Goal: Find specific fact: Find specific fact

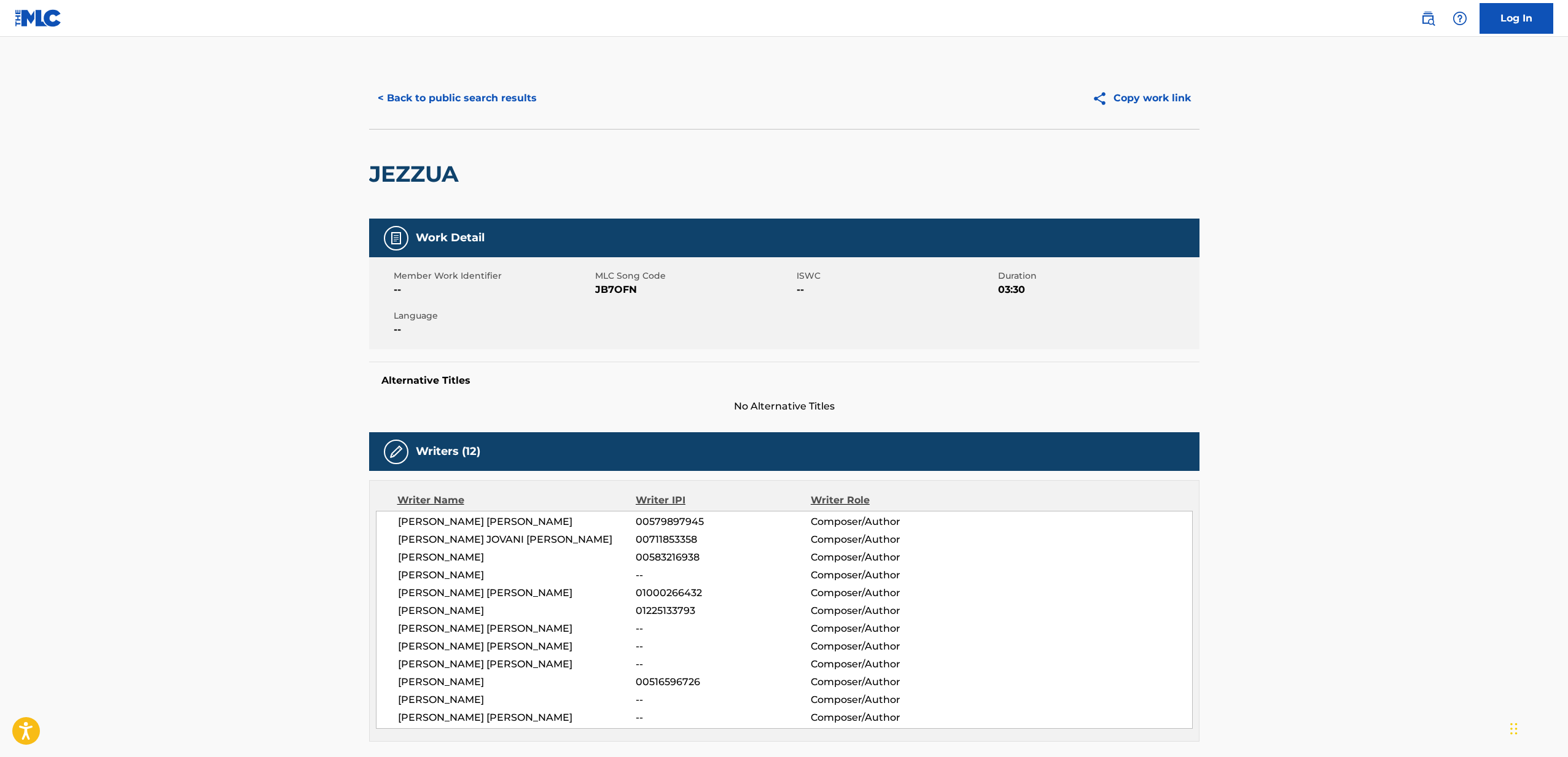
click at [621, 294] on span "JB7OFN" at bounding box center [694, 290] width 198 height 15
copy span "JB7OFN"
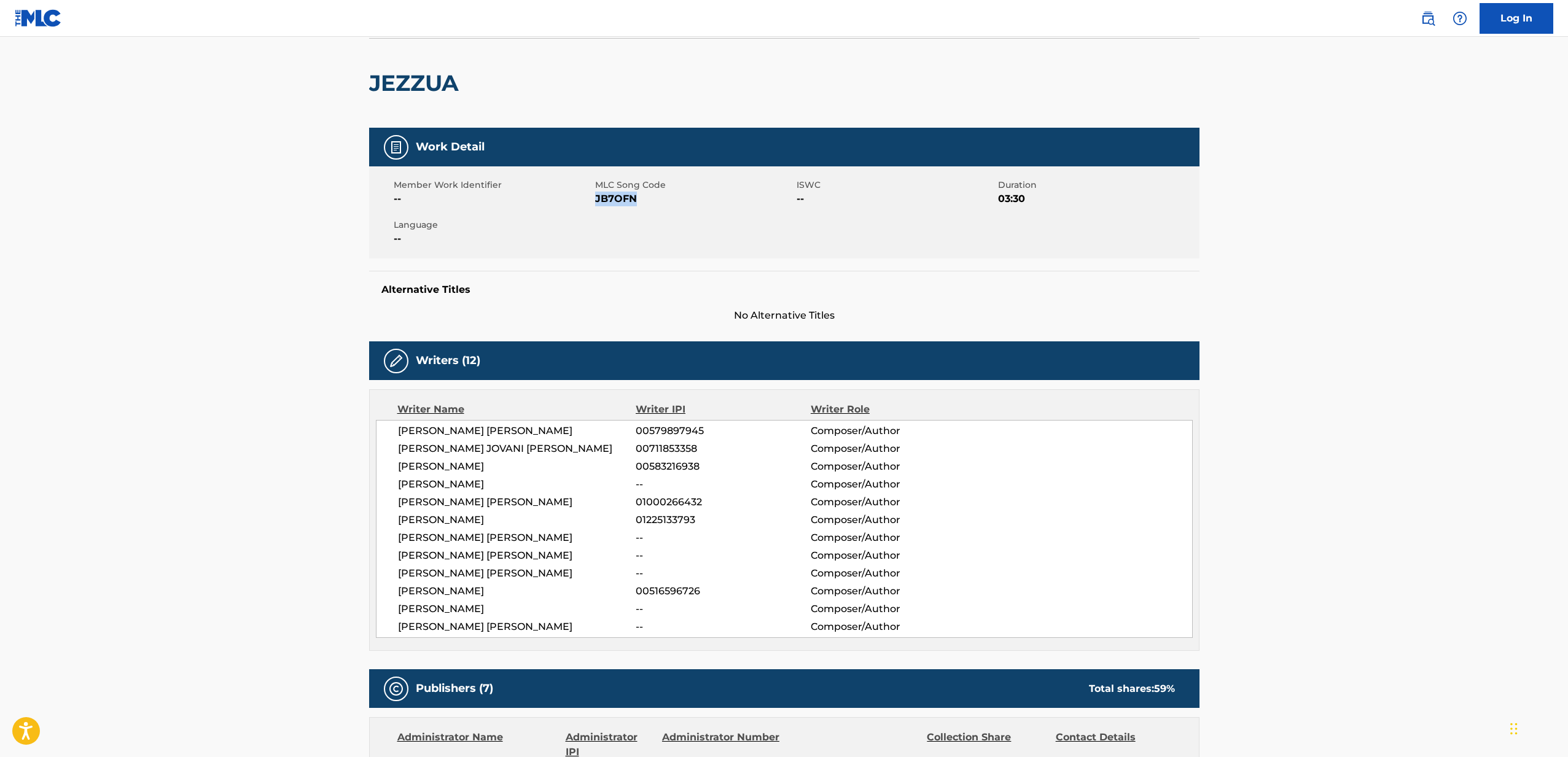
scroll to position [89, 0]
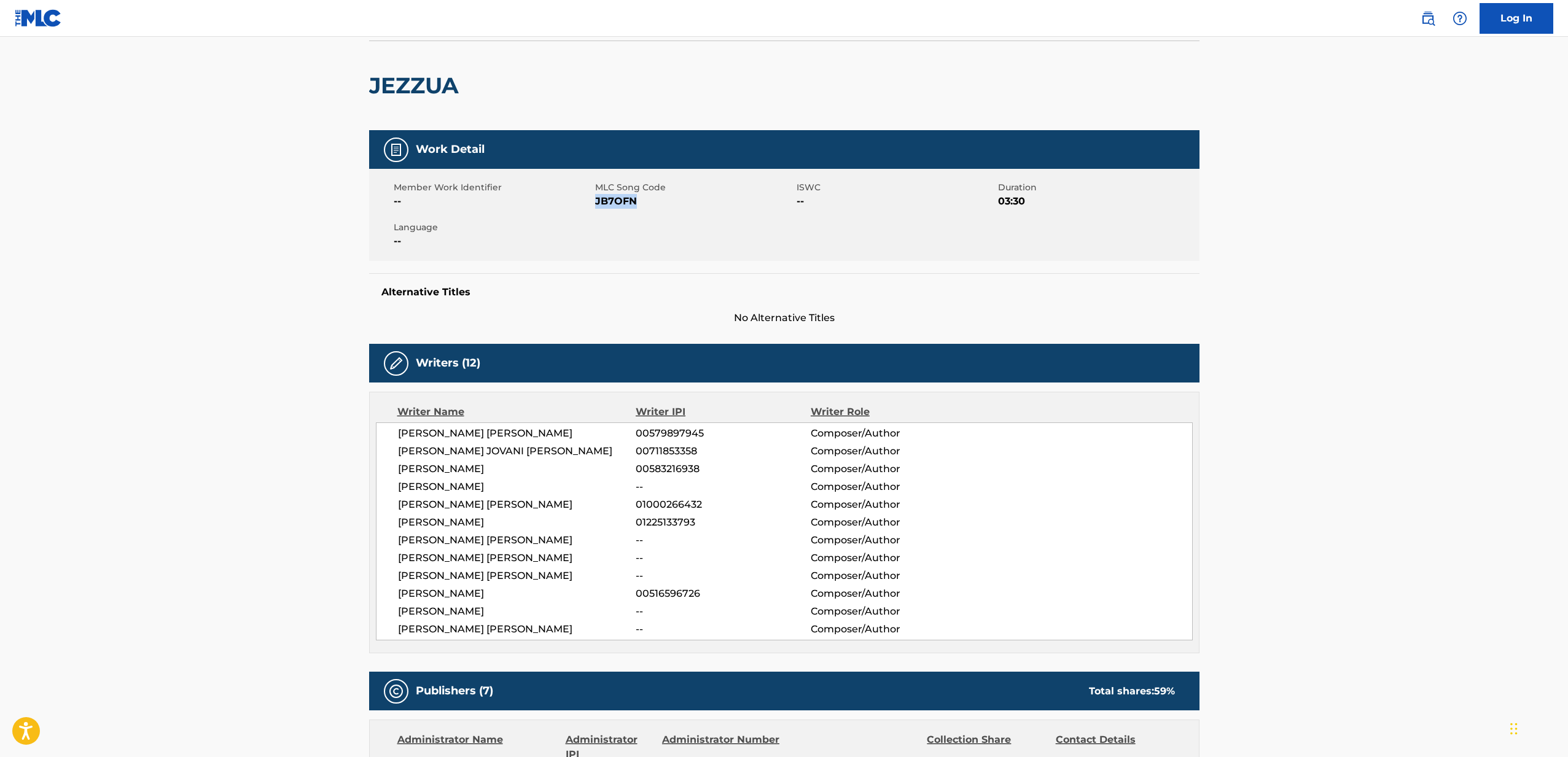
drag, startPoint x: 591, startPoint y: 630, endPoint x: 400, endPoint y: 433, distance: 274.4
click at [400, 433] on div "[PERSON_NAME] [PERSON_NAME] 00579897945 Composer/Author [PERSON_NAME] JOVANI [P…" at bounding box center [784, 531] width 816 height 218
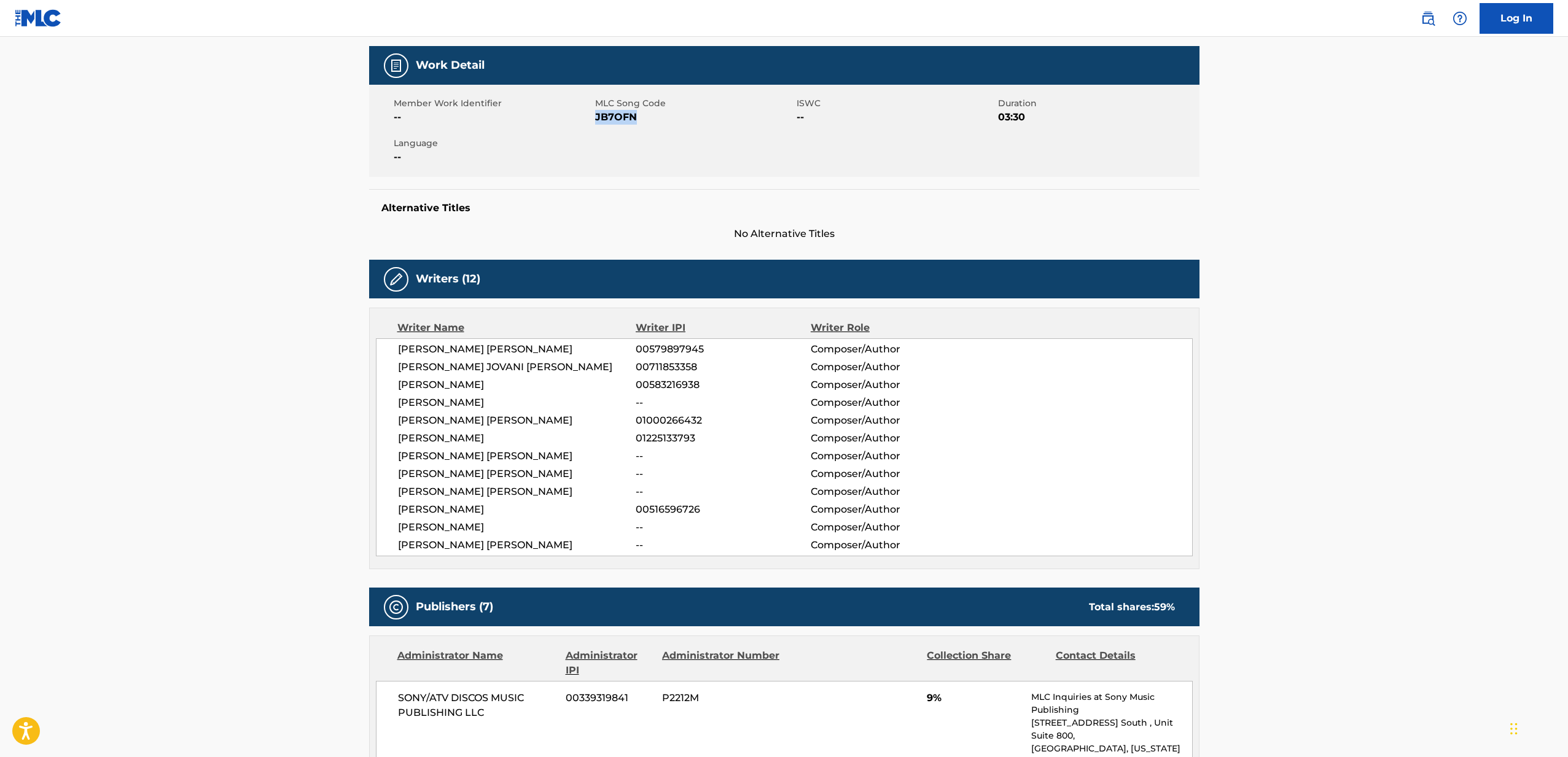
scroll to position [174, 0]
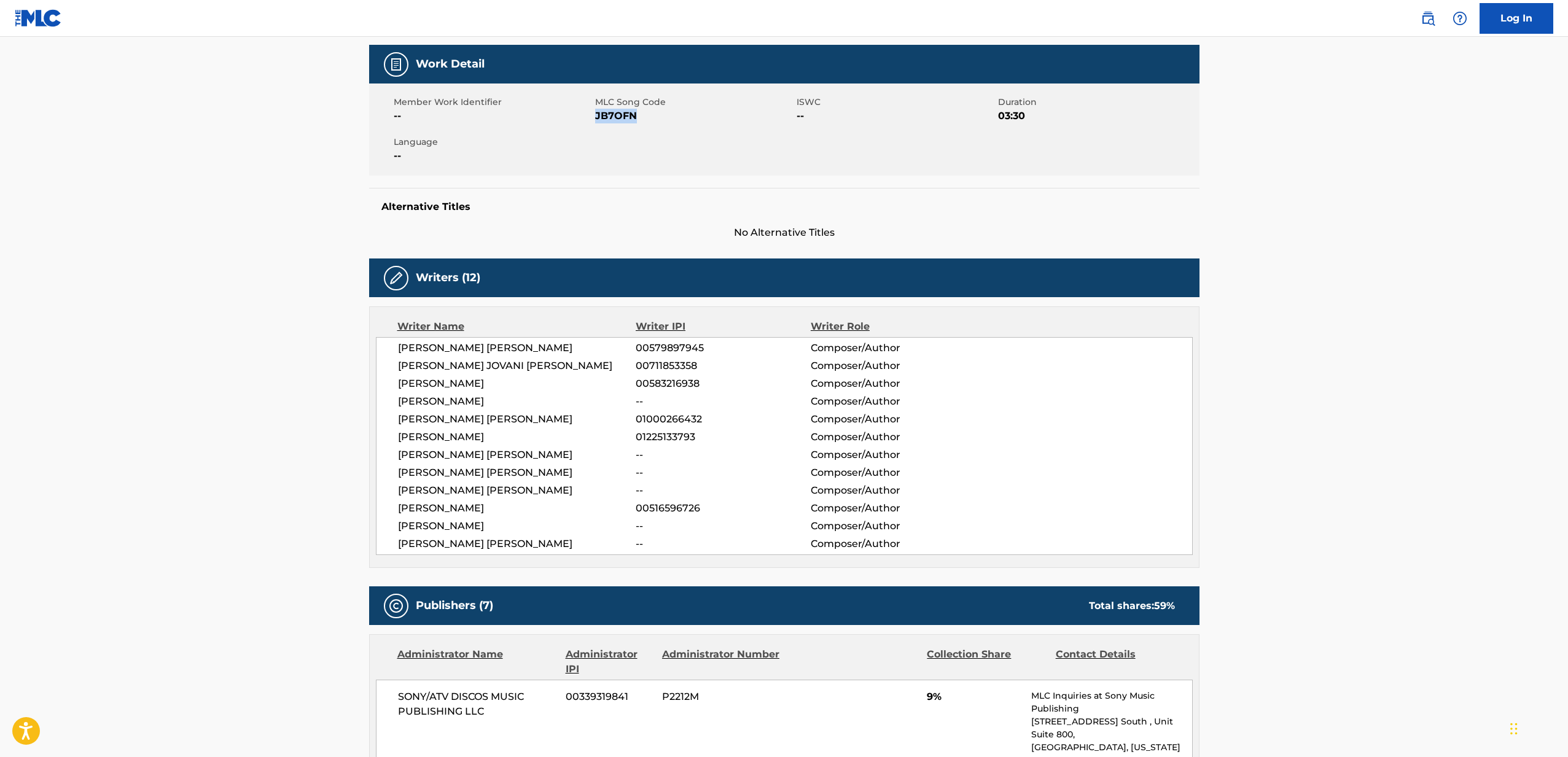
drag, startPoint x: 459, startPoint y: 482, endPoint x: 439, endPoint y: 494, distance: 23.3
click at [459, 483] on span "[PERSON_NAME] [PERSON_NAME]" at bounding box center [517, 491] width 239 height 15
drag, startPoint x: 593, startPoint y: 543, endPoint x: 395, endPoint y: 361, distance: 268.9
click at [395, 361] on div "[PERSON_NAME] [PERSON_NAME] 00579897945 Composer/Author [PERSON_NAME] JOVANI [P…" at bounding box center [784, 446] width 816 height 218
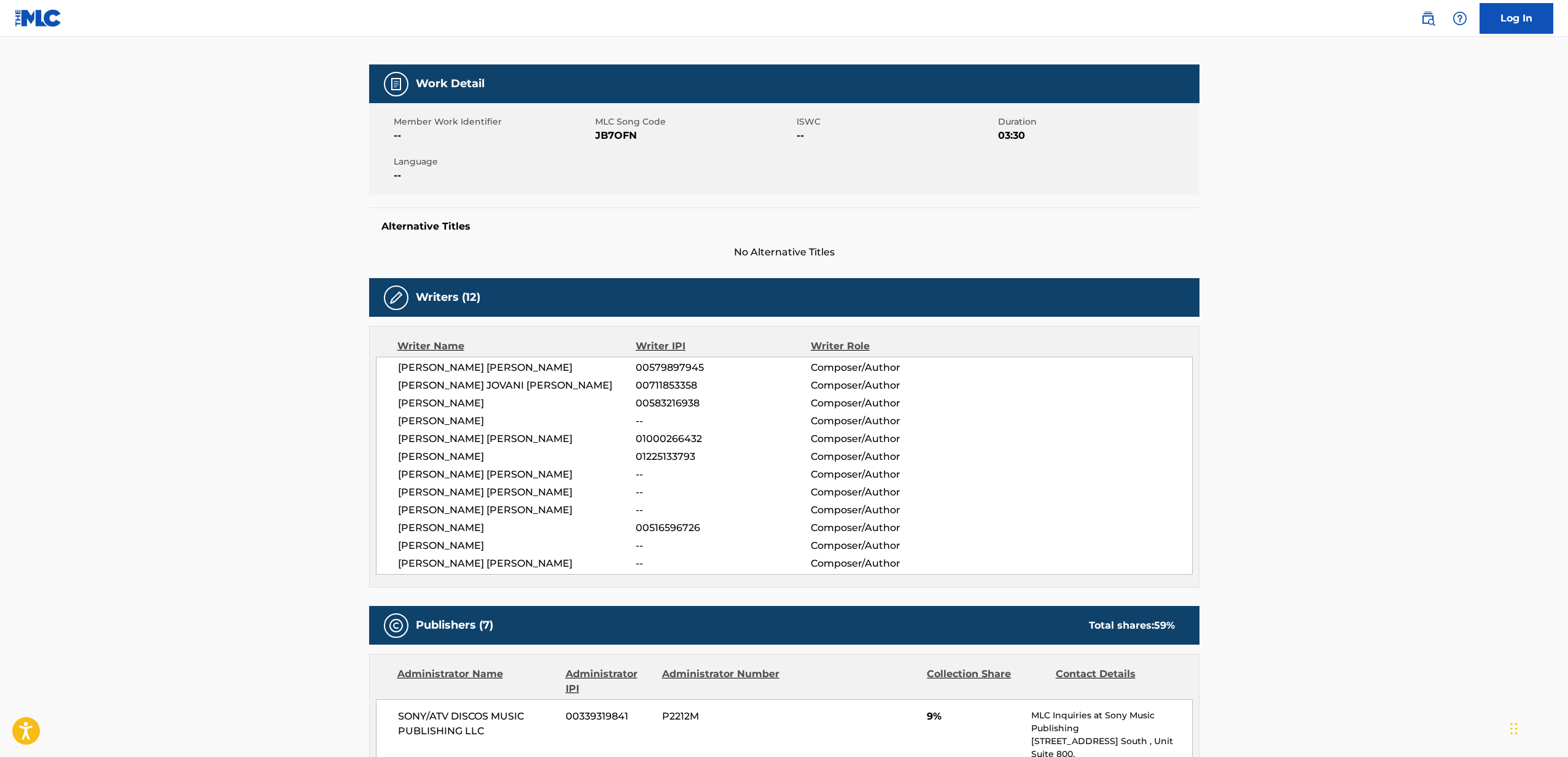
scroll to position [139, 0]
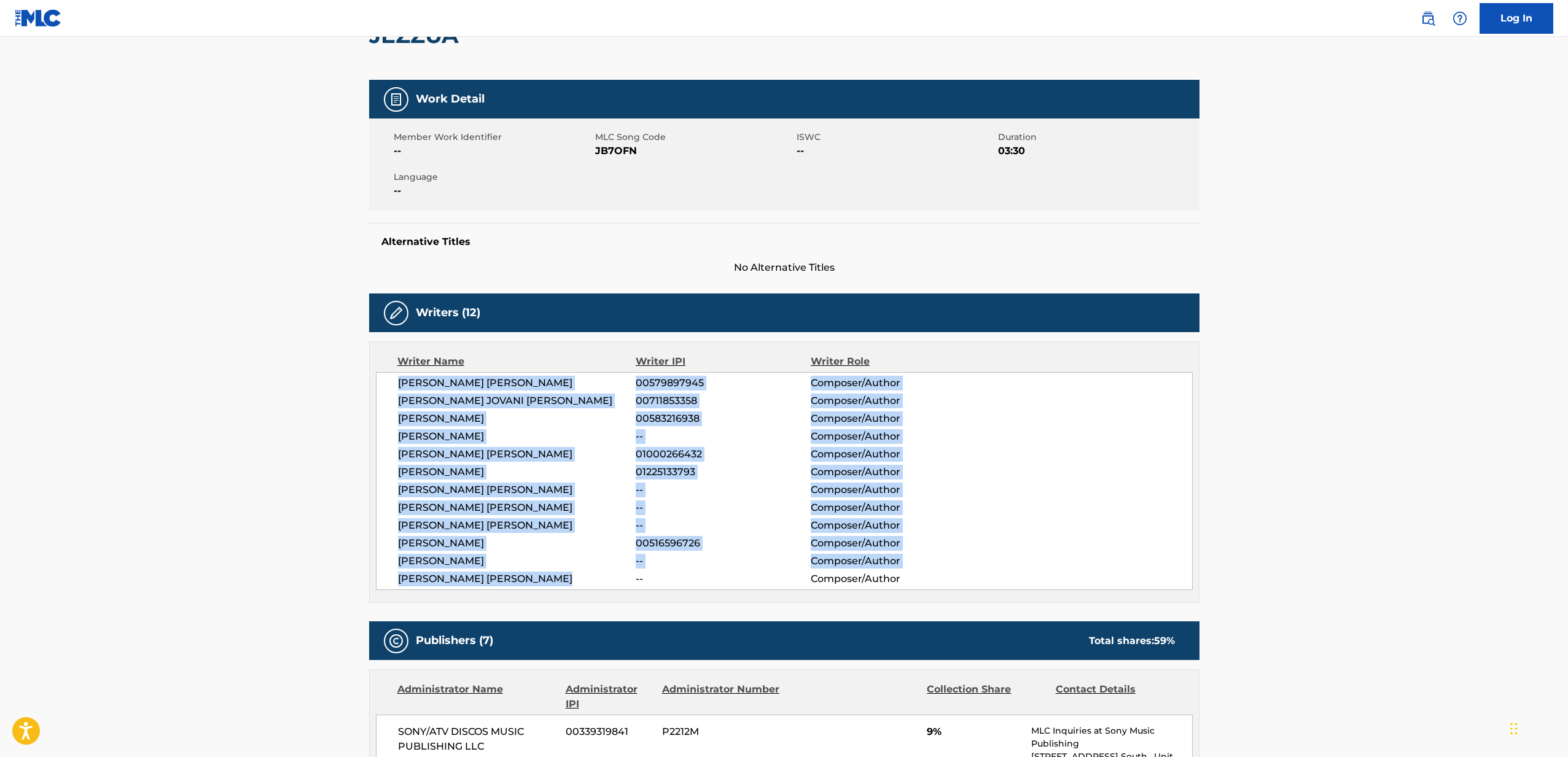
drag, startPoint x: 575, startPoint y: 577, endPoint x: 395, endPoint y: 386, distance: 262.5
click at [395, 386] on div "[PERSON_NAME] [PERSON_NAME] 00579897945 Composer/Author [PERSON_NAME] JOVANI [P…" at bounding box center [784, 481] width 816 height 218
click at [470, 484] on span "[PERSON_NAME] [PERSON_NAME]" at bounding box center [517, 490] width 239 height 15
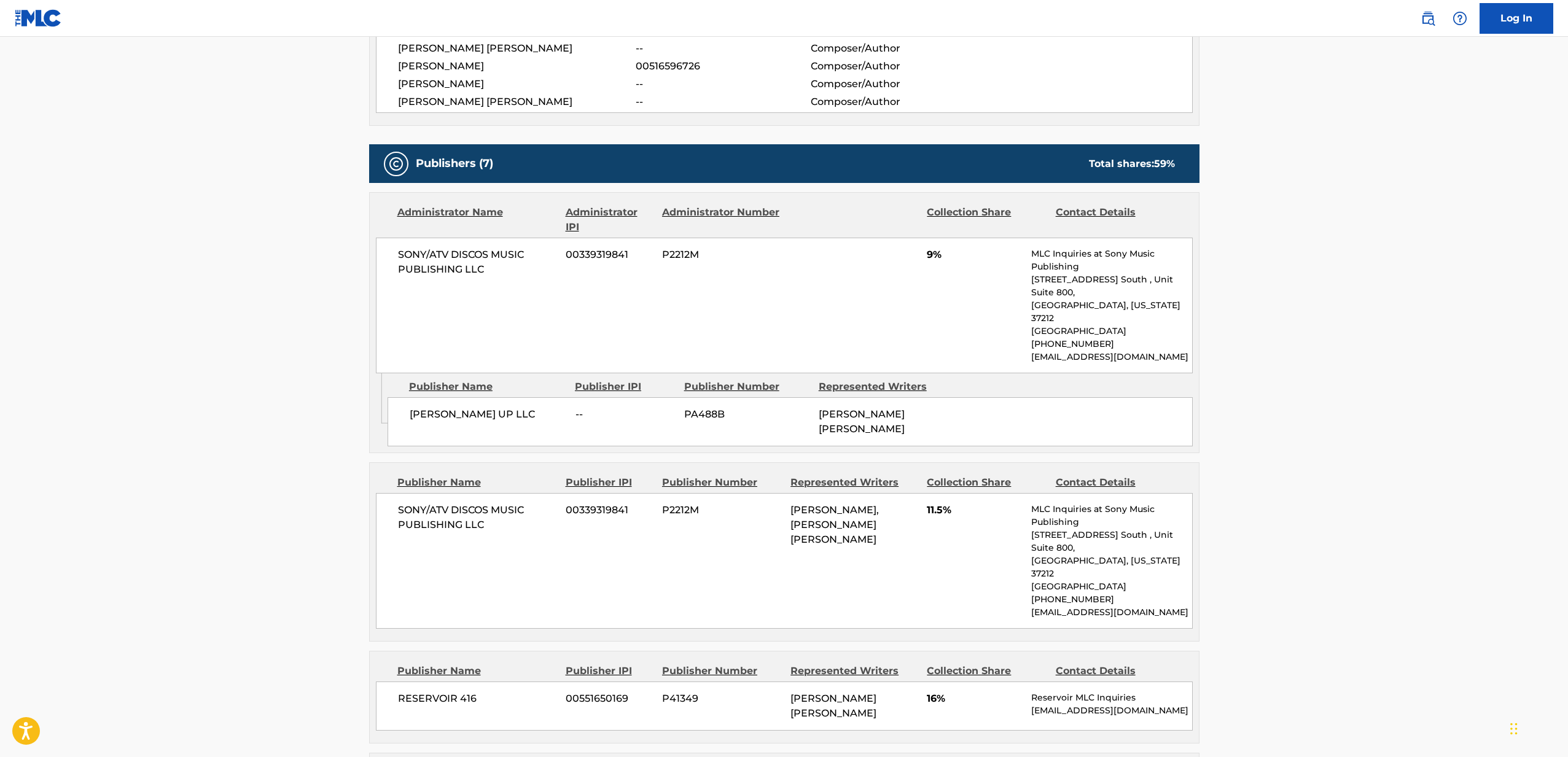
scroll to position [623, 0]
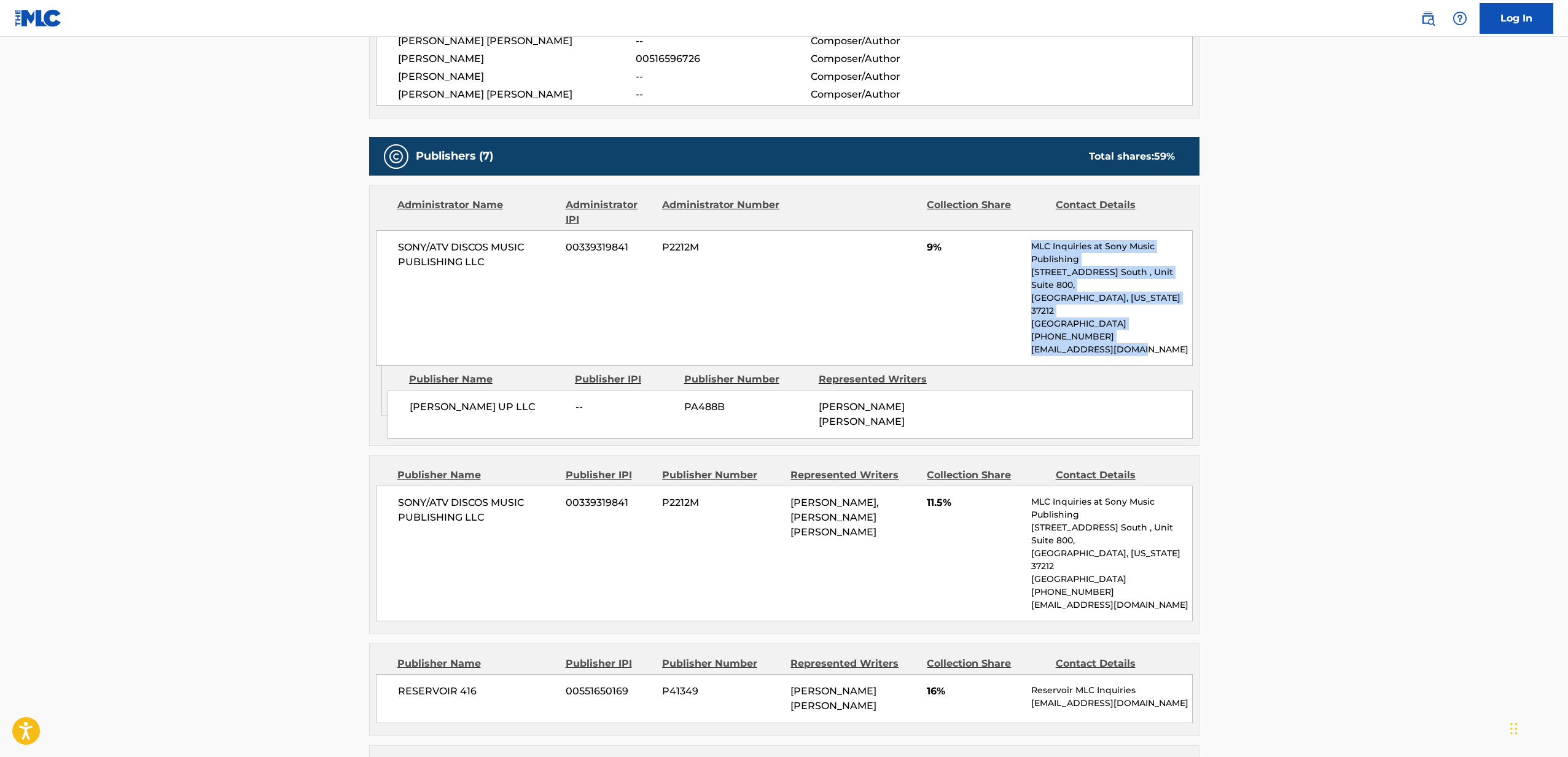
drag, startPoint x: 1034, startPoint y: 245, endPoint x: 1140, endPoint y: 323, distance: 131.6
click at [1140, 323] on div "MLC Inquiries at Sony Music Publishing [STREET_ADDRESS] [GEOGRAPHIC_DATA][US_ST…" at bounding box center [1111, 298] width 160 height 116
click at [1073, 318] on p "[GEOGRAPHIC_DATA]" at bounding box center [1111, 324] width 160 height 13
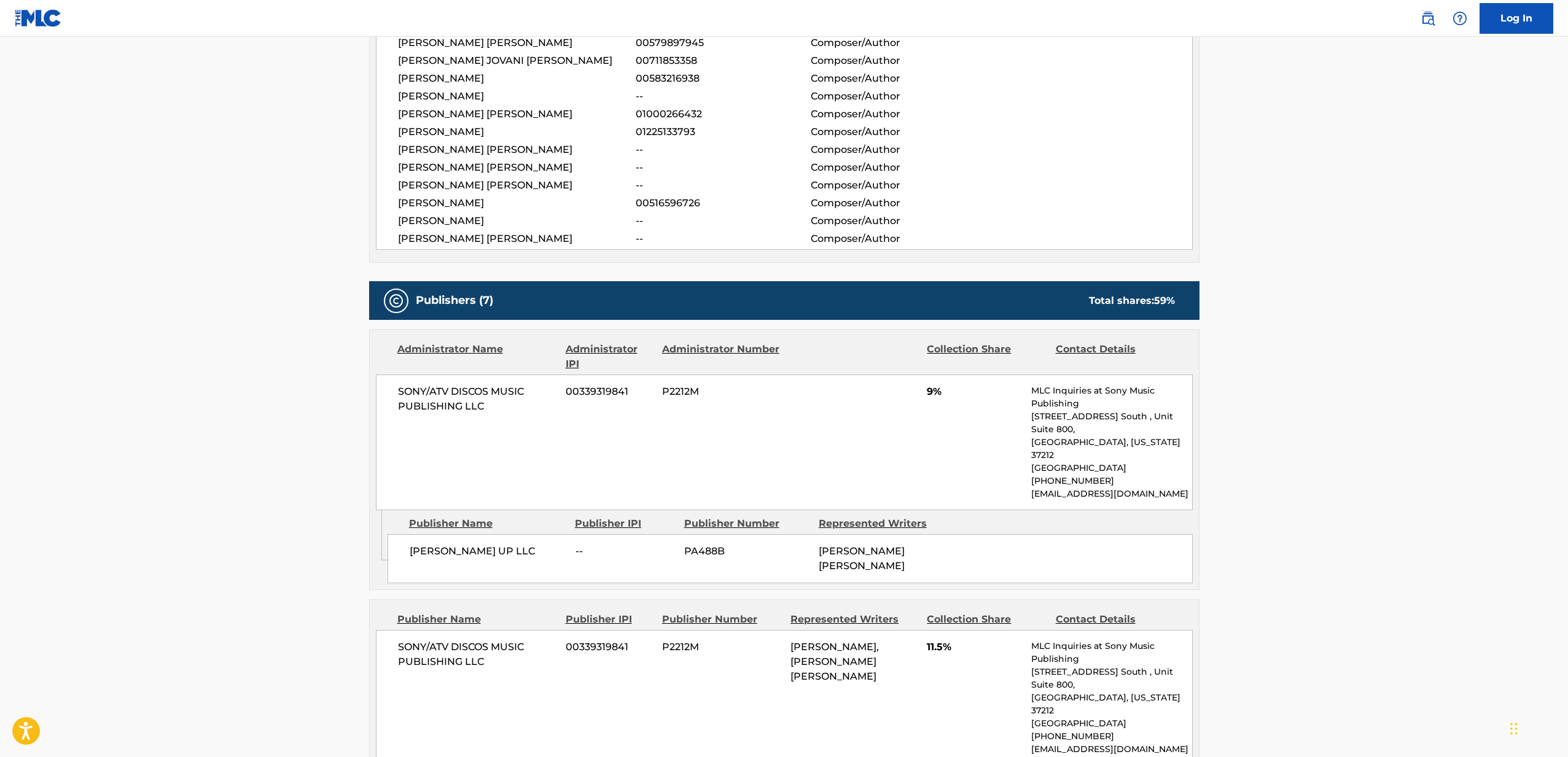
scroll to position [0, 0]
